Goal: Information Seeking & Learning: Learn about a topic

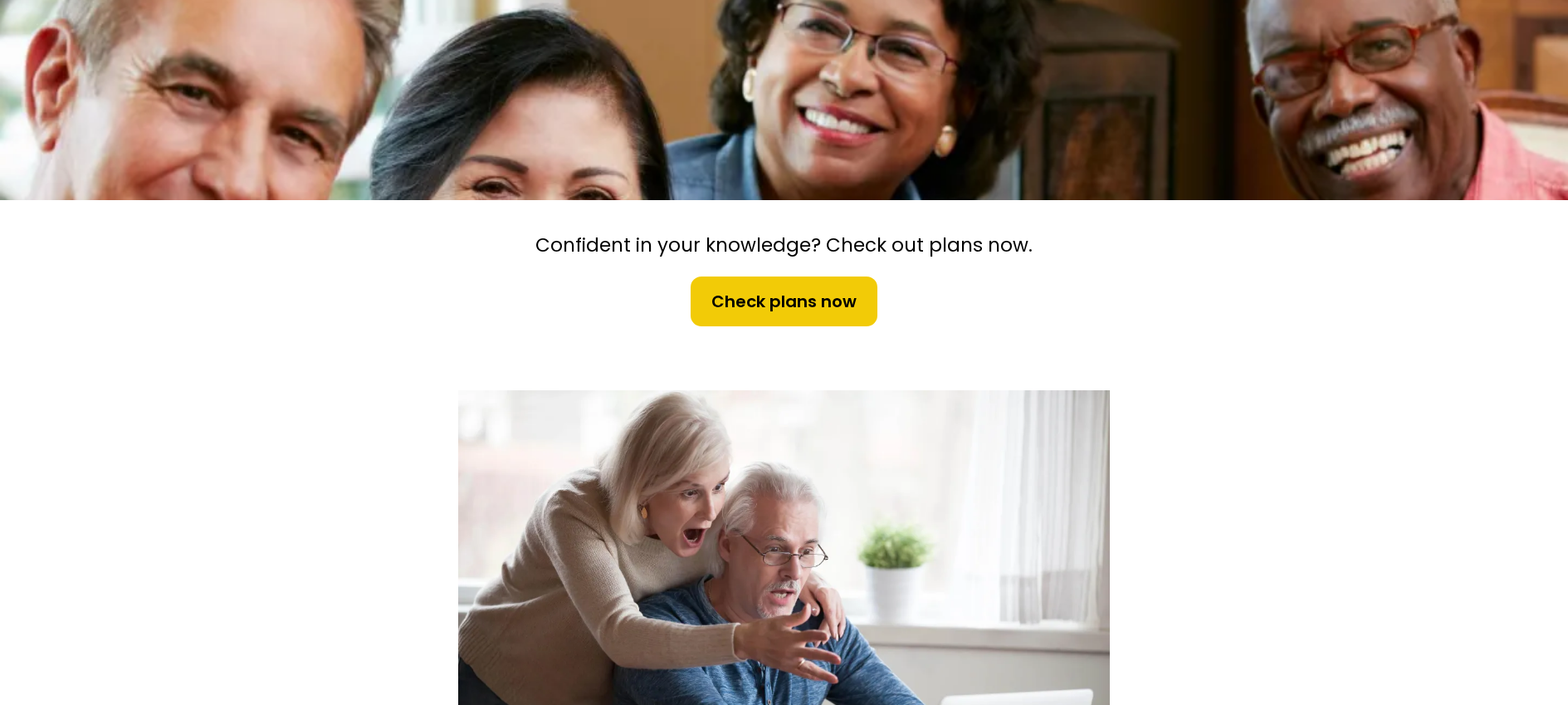
click at [794, 308] on span "Check plans now" at bounding box center [784, 302] width 145 height 25
click at [775, 298] on span "Check plans now" at bounding box center [784, 302] width 145 height 25
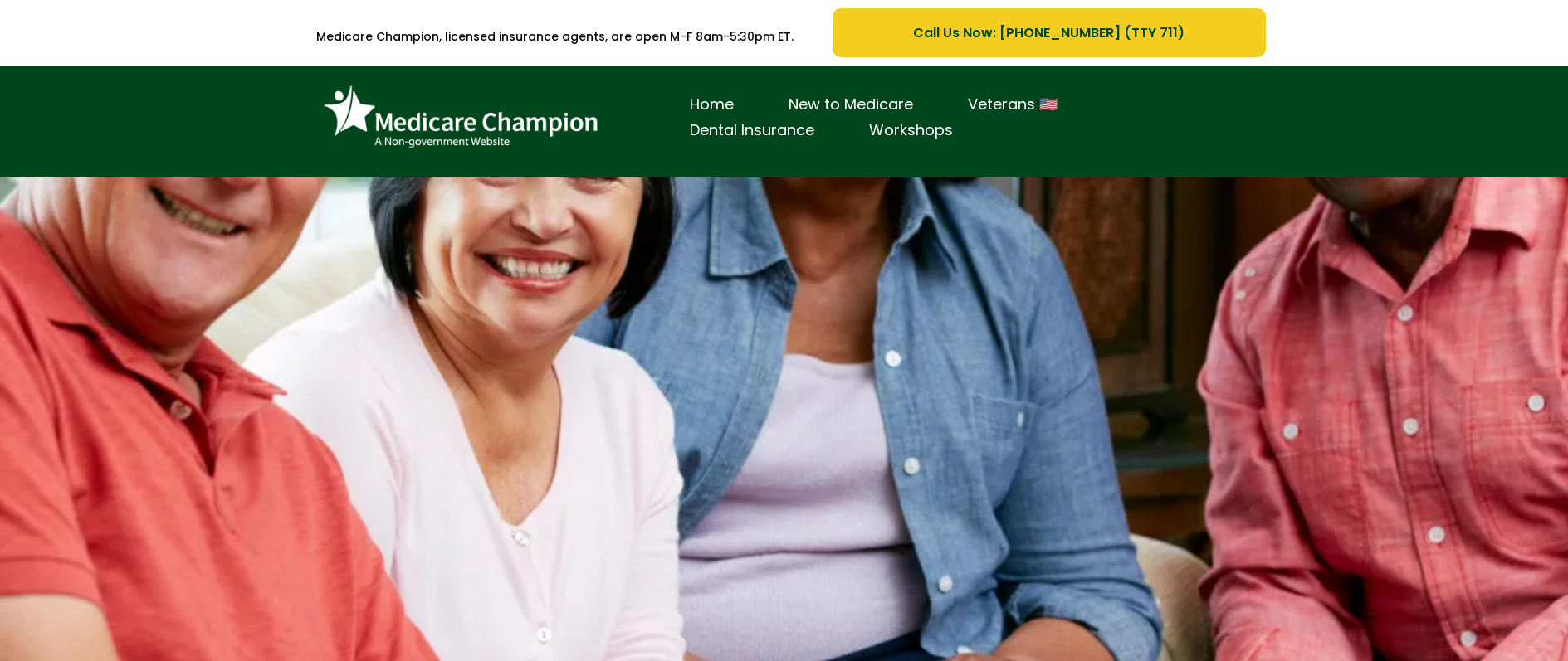
click at [1009, 43] on link "Call Us Now: [PHONE_NUMBER] (TTY 711)" at bounding box center [1049, 33] width 433 height 49
